Goal: Transaction & Acquisition: Book appointment/travel/reservation

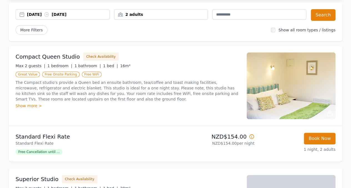
scroll to position [49, 0]
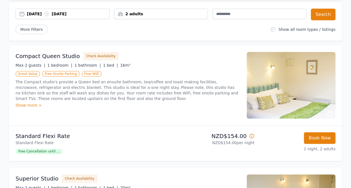
click at [27, 105] on div "Show more >" at bounding box center [128, 105] width 224 height 6
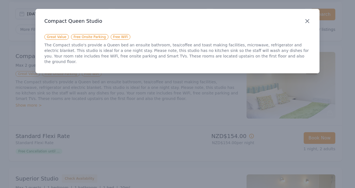
click at [307, 21] on icon "button" at bounding box center [307, 20] width 3 height 3
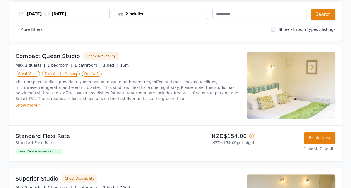
click at [289, 59] on img at bounding box center [291, 85] width 89 height 67
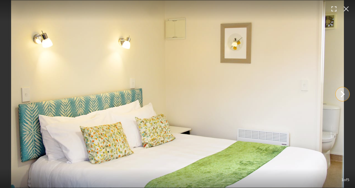
click at [345, 92] on icon "Show slide 2 of 5" at bounding box center [342, 93] width 13 height 13
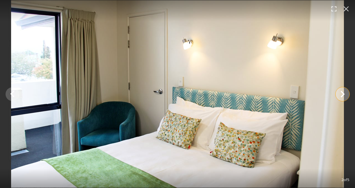
click at [345, 92] on icon "Show slide 3 of 5" at bounding box center [342, 93] width 13 height 13
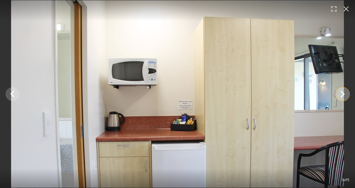
click at [345, 92] on icon "Show slide 4 of 5" at bounding box center [342, 93] width 13 height 13
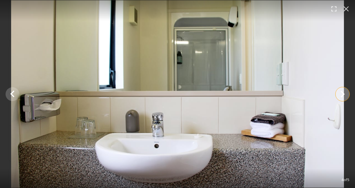
click at [345, 92] on icon "Show slide 5 of 5" at bounding box center [342, 93] width 13 height 13
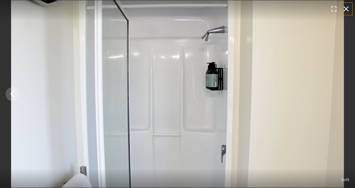
click at [348, 7] on icon "button" at bounding box center [346, 8] width 5 height 5
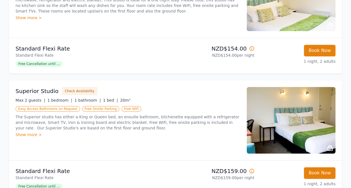
scroll to position [33, 0]
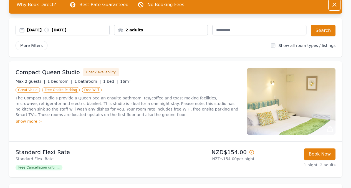
click at [333, 5] on icon "button" at bounding box center [334, 4] width 7 height 7
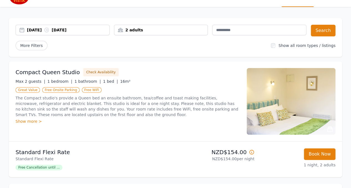
scroll to position [0, 0]
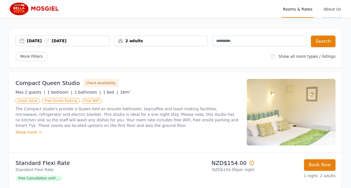
click at [338, 10] on span "About Us" at bounding box center [332, 9] width 20 height 18
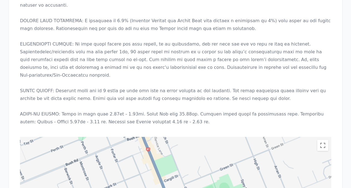
scroll to position [369, 0]
